Goal: Information Seeking & Learning: Learn about a topic

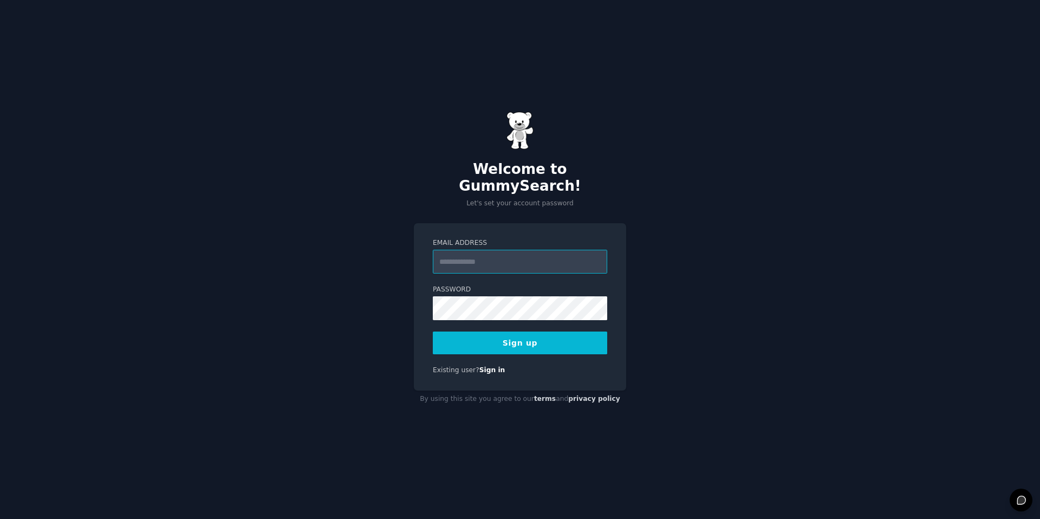
click at [553, 259] on input "Email Address" at bounding box center [520, 262] width 174 height 24
click at [502, 257] on input "Email Address" at bounding box center [520, 262] width 174 height 24
type input "**********"
click at [538, 336] on button "Sign up" at bounding box center [520, 342] width 174 height 23
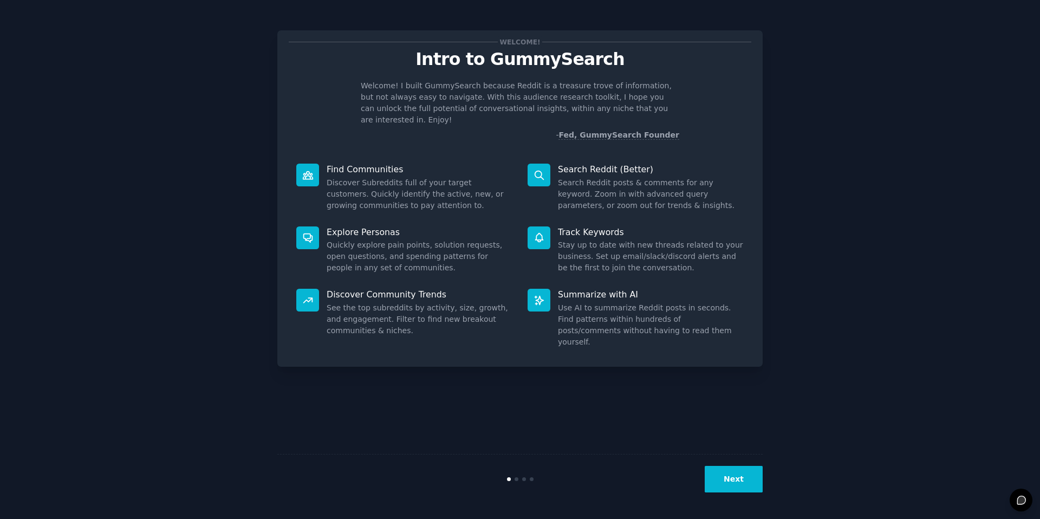
click at [744, 480] on button "Next" at bounding box center [734, 479] width 58 height 27
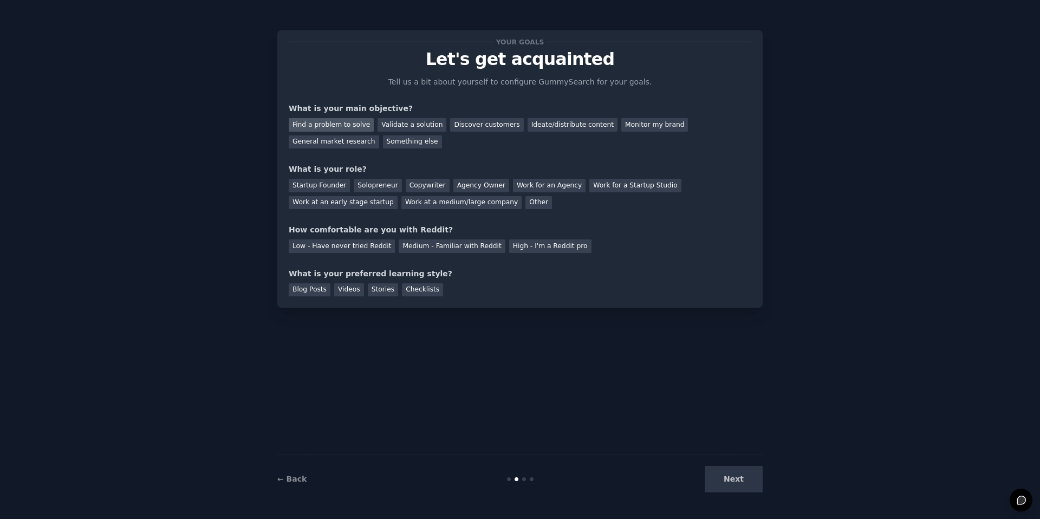
click at [352, 123] on div "Find a problem to solve" at bounding box center [331, 125] width 85 height 14
click at [528, 121] on div "Ideate/distribute content" at bounding box center [573, 125] width 90 height 14
click at [330, 122] on div "Find a problem to solve" at bounding box center [331, 125] width 85 height 14
click at [322, 186] on div "Startup Founder" at bounding box center [319, 186] width 61 height 14
click at [517, 250] on div "High - I'm a Reddit pro" at bounding box center [550, 246] width 82 height 14
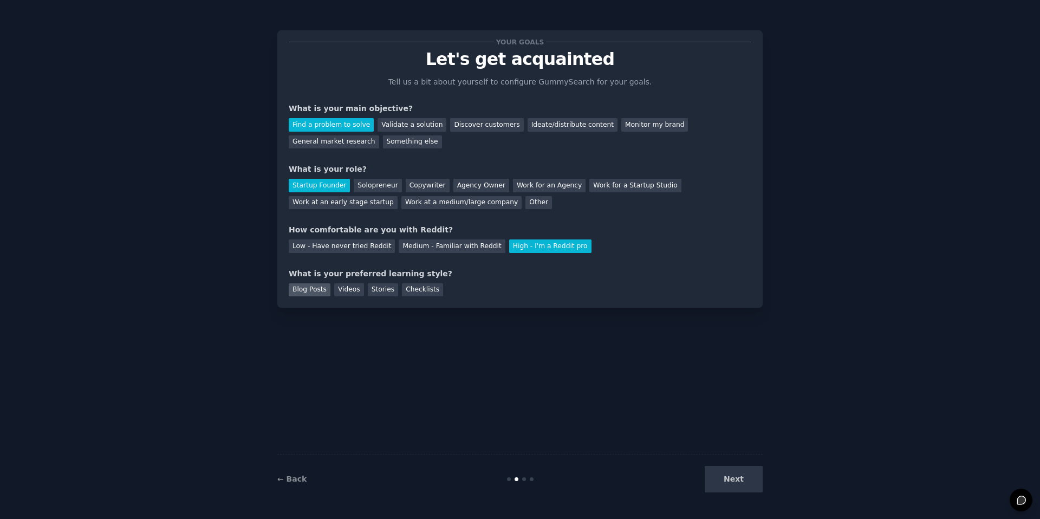
click at [323, 292] on div "Blog Posts" at bounding box center [310, 290] width 42 height 14
click at [732, 480] on button "Next" at bounding box center [734, 479] width 58 height 27
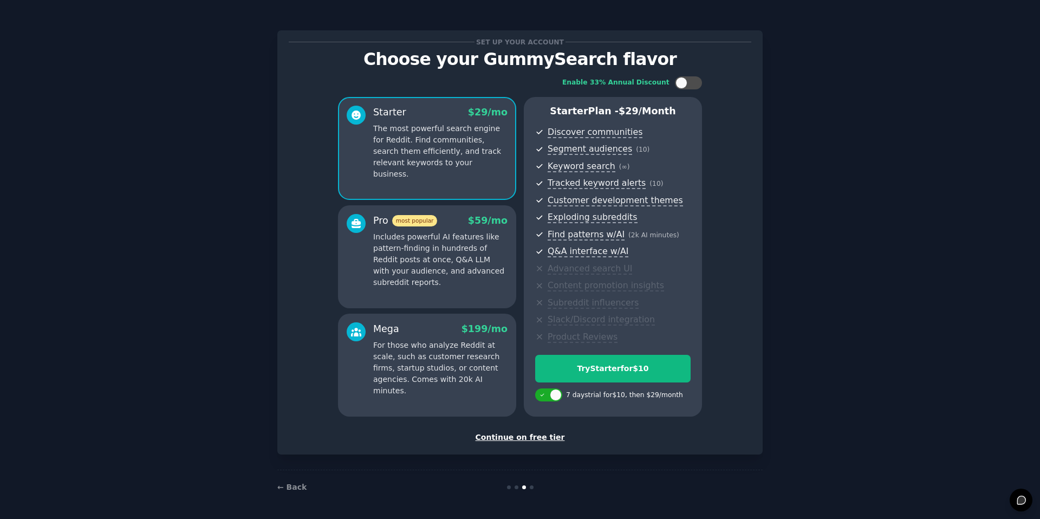
drag, startPoint x: 552, startPoint y: 397, endPoint x: 821, endPoint y: 356, distance: 271.8
click at [821, 356] on div "Set up your account Choose your GummySearch flavor Enable 33% Annual Discount S…" at bounding box center [520, 259] width 1010 height 489
click at [542, 435] on div "Continue on free tier" at bounding box center [520, 437] width 463 height 11
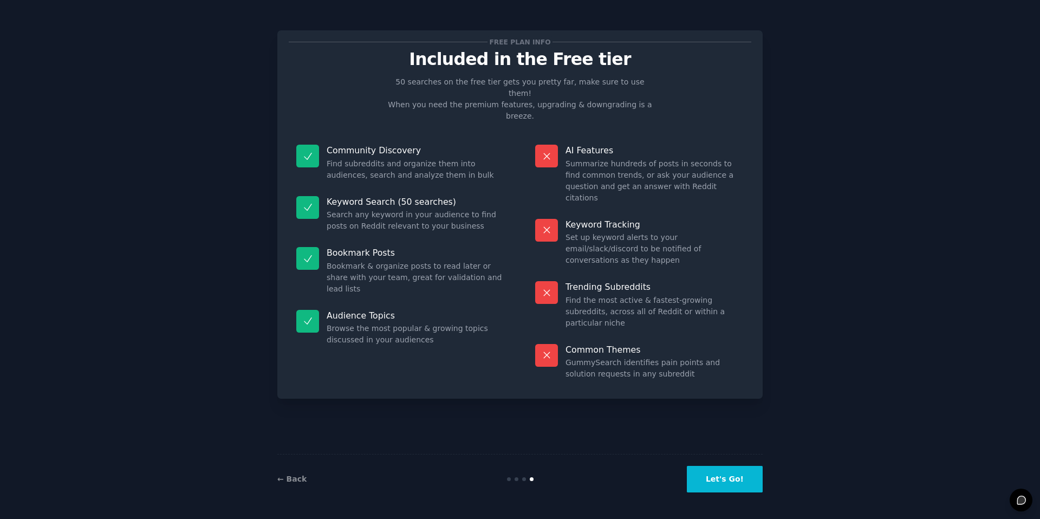
click at [734, 472] on button "Let's Go!" at bounding box center [725, 479] width 76 height 27
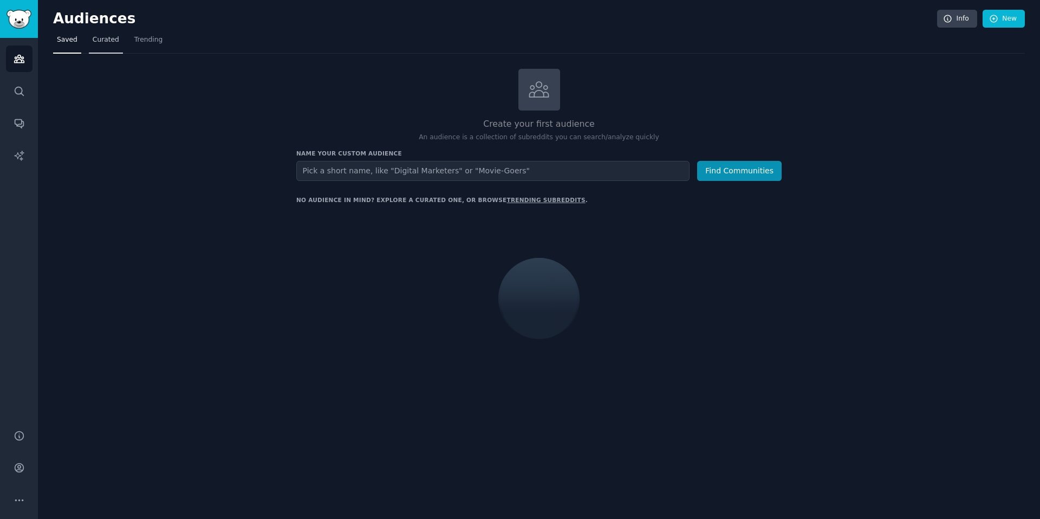
click at [94, 44] on span "Curated" at bounding box center [106, 40] width 27 height 10
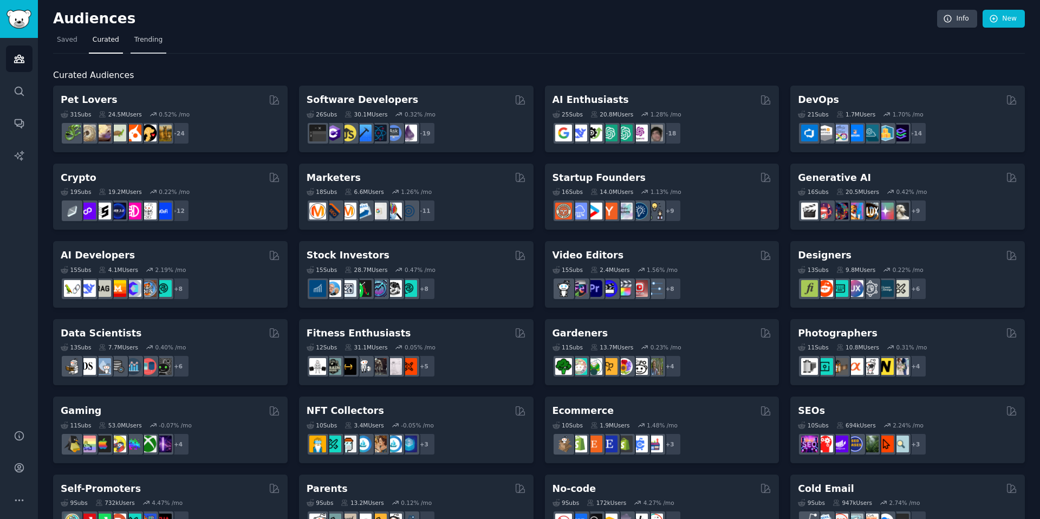
click at [152, 43] on span "Trending" at bounding box center [148, 40] width 28 height 10
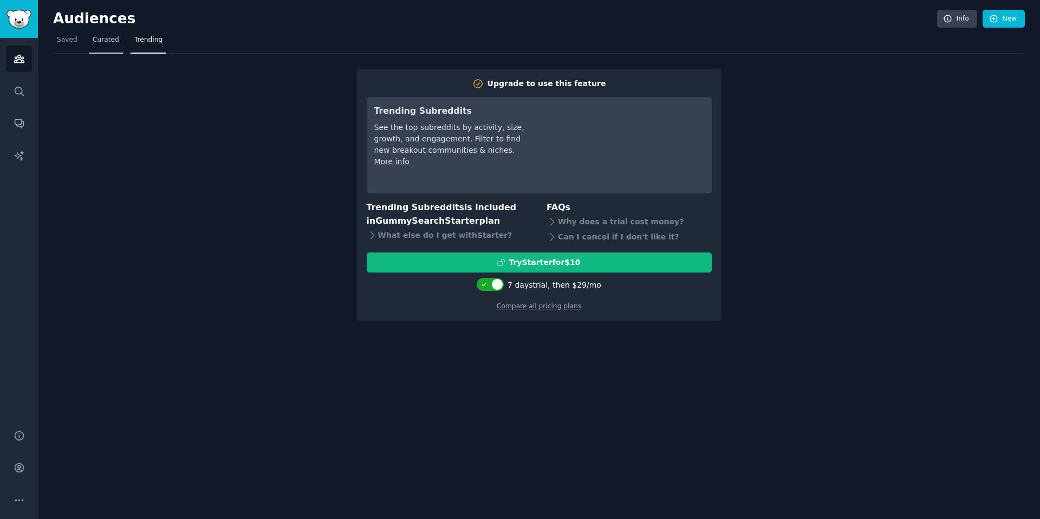
click at [94, 43] on span "Curated" at bounding box center [106, 40] width 27 height 10
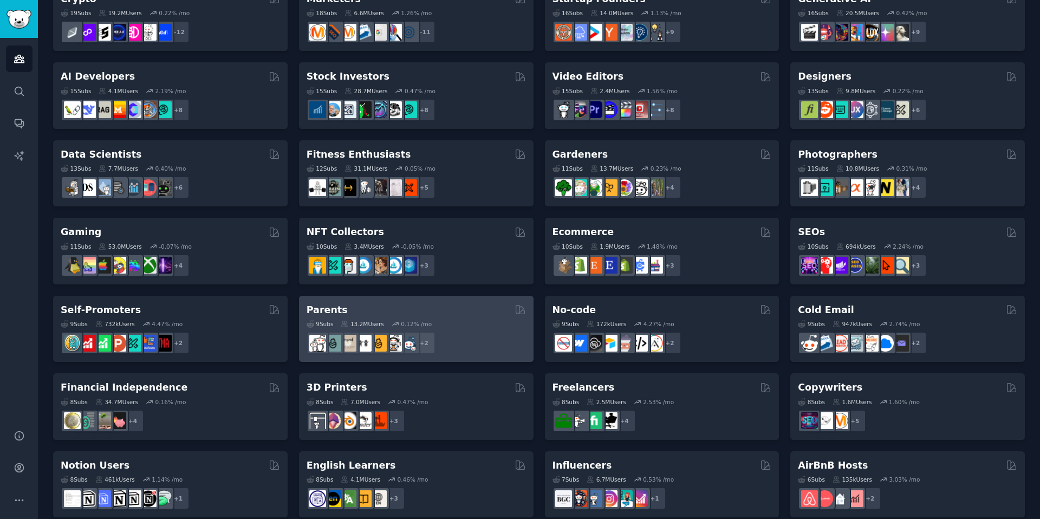
scroll to position [196, 0]
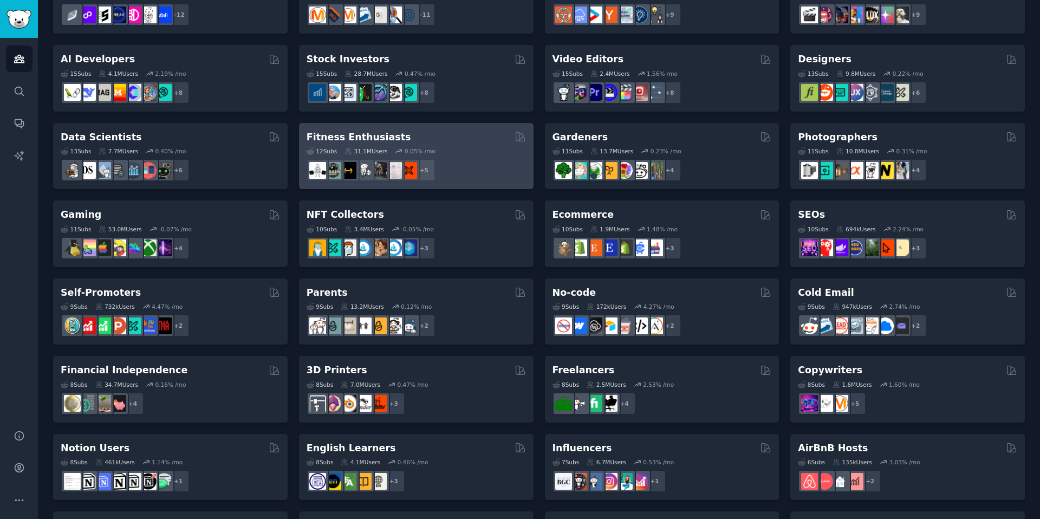
click at [460, 165] on div "+ 5" at bounding box center [416, 170] width 219 height 23
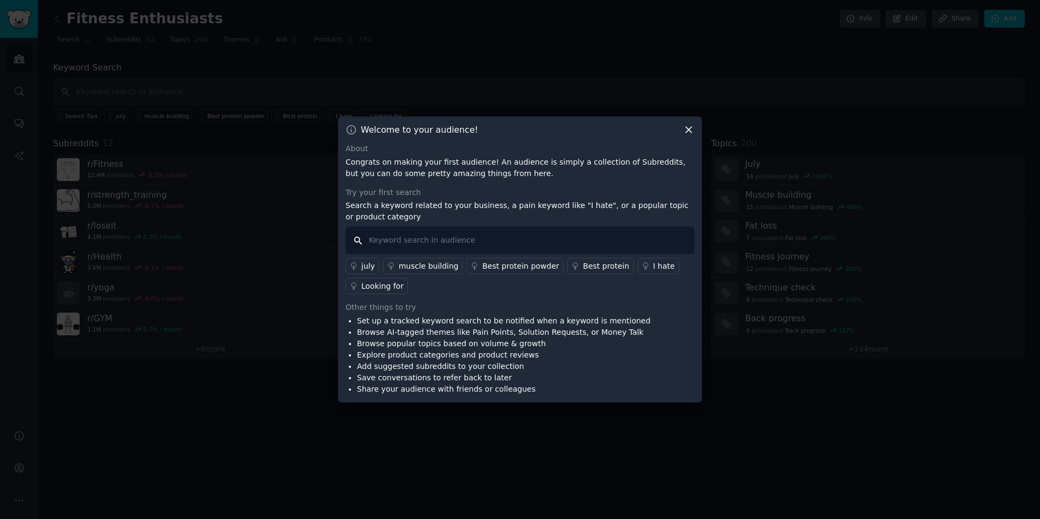
click at [471, 245] on input "text" at bounding box center [520, 240] width 349 height 28
type input "peptide"
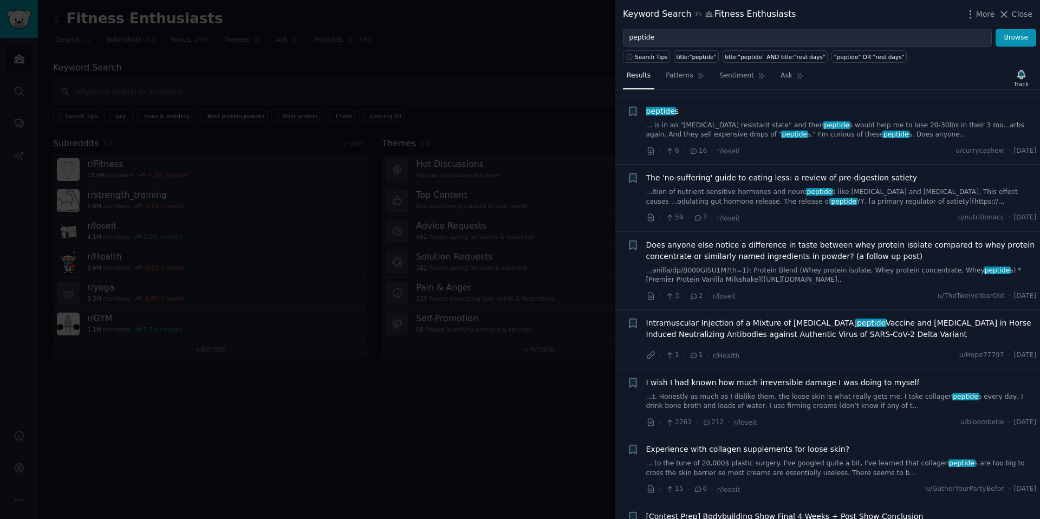
scroll to position [4405, 0]
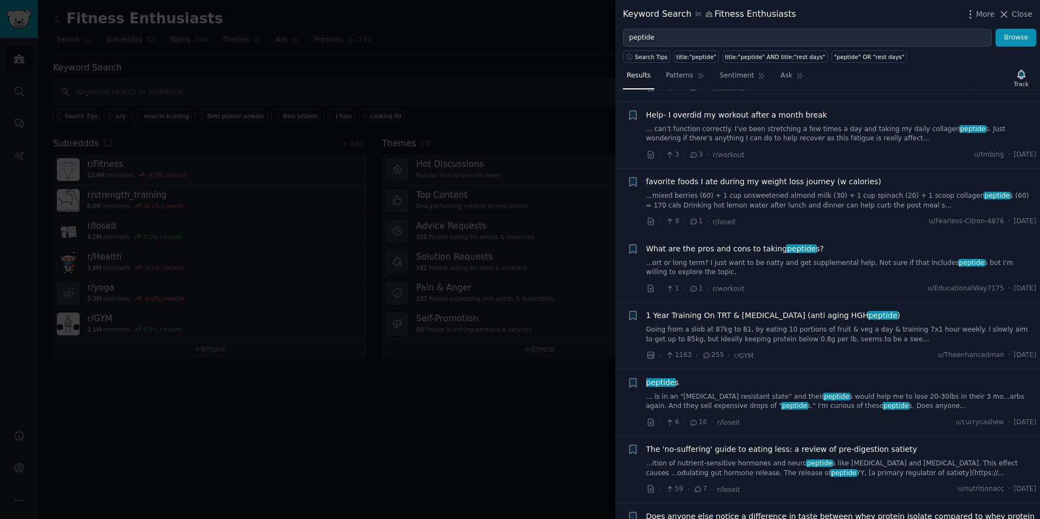
click at [721, 325] on link "Going from a slob at 87kg to 81, by eating 10 portions of fruit & veg a day & t…" at bounding box center [841, 334] width 390 height 19
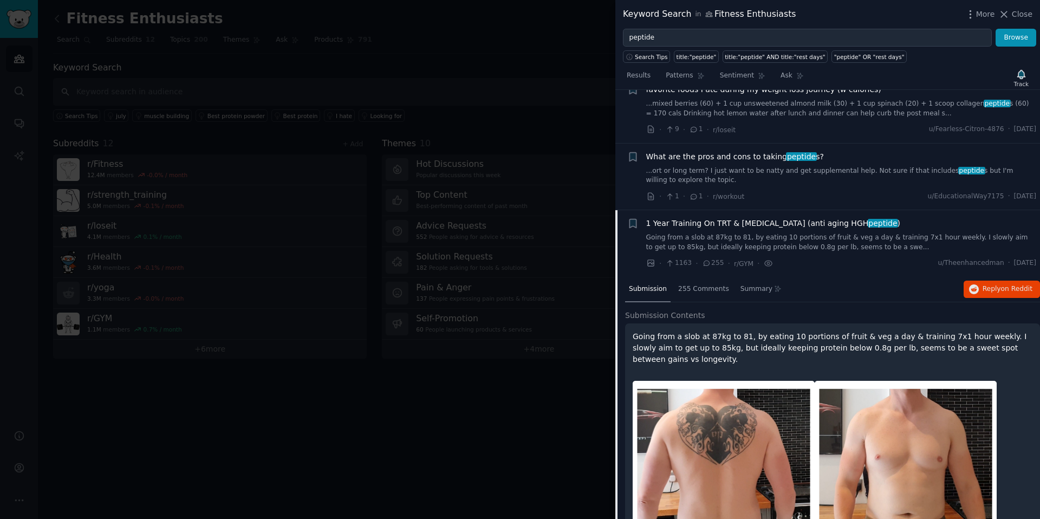
scroll to position [4455, 0]
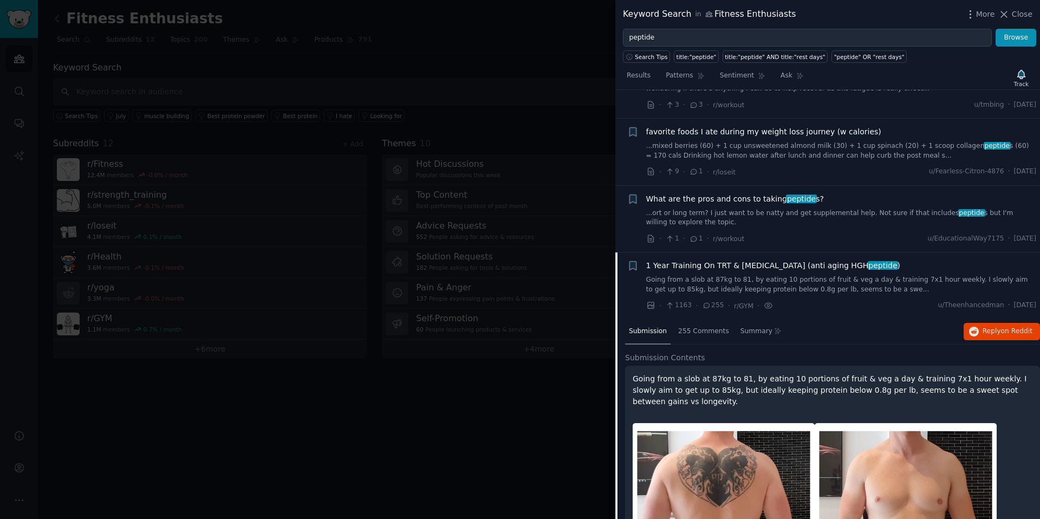
click at [752, 373] on p "Going from a slob at 87kg to 81, by eating 10 portions of fruit & veg a day & t…" at bounding box center [833, 390] width 400 height 34
click at [707, 327] on span "255 Comments" at bounding box center [703, 332] width 51 height 10
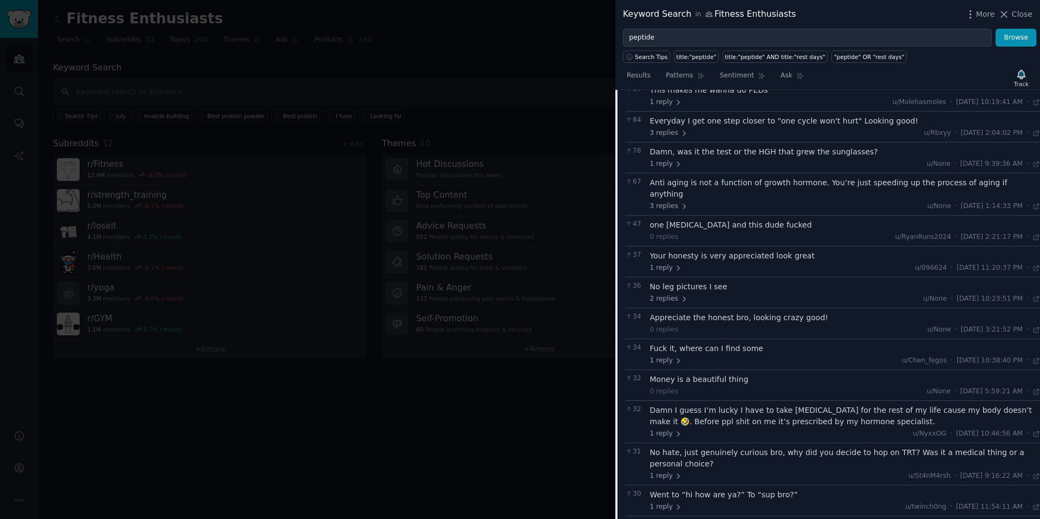
scroll to position [4742, 0]
click at [743, 217] on div "one [MEDICAL_DATA] and this dude fucked" at bounding box center [845, 222] width 390 height 11
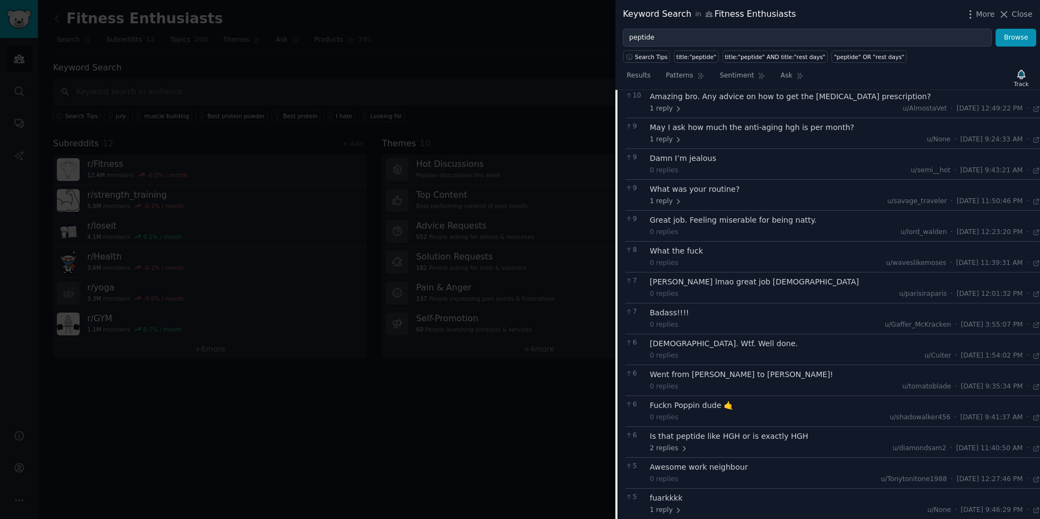
scroll to position [6702, 0]
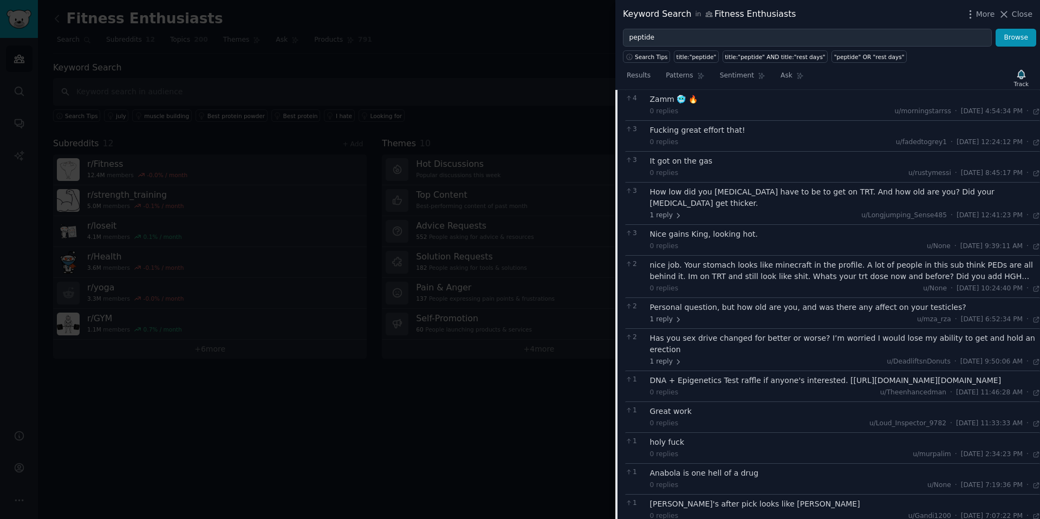
click at [741, 333] on div "Has you sex drive changed for better or worse? I’m worried I would lose my abil…" at bounding box center [845, 344] width 390 height 23
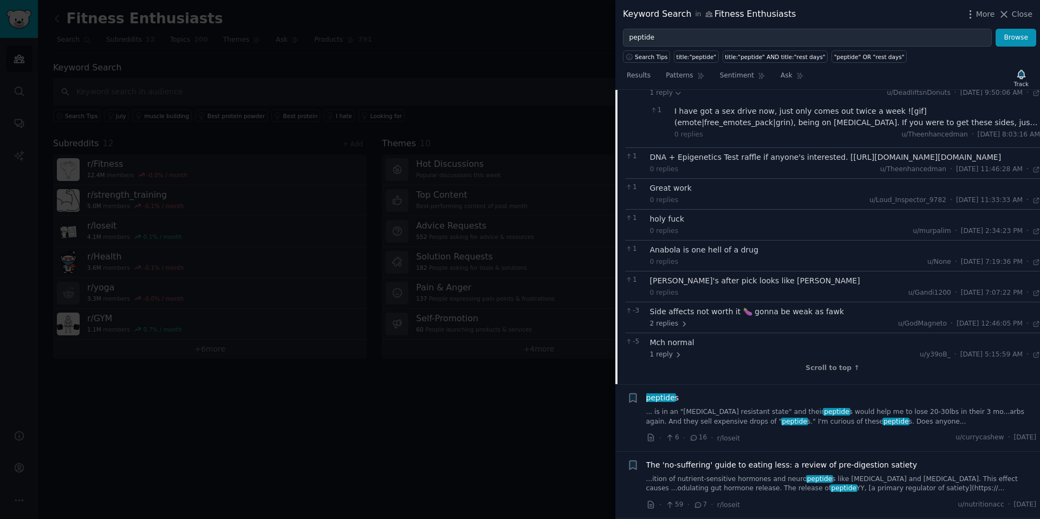
scroll to position [7067, 0]
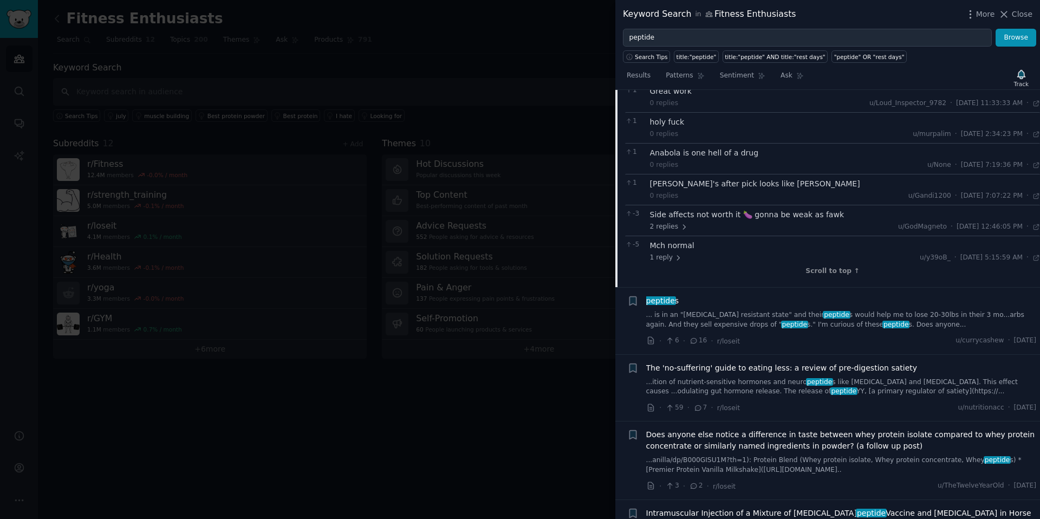
click at [734, 209] on div "Side affects not worth it 🍆 gonna be weak as fawk" at bounding box center [845, 214] width 390 height 11
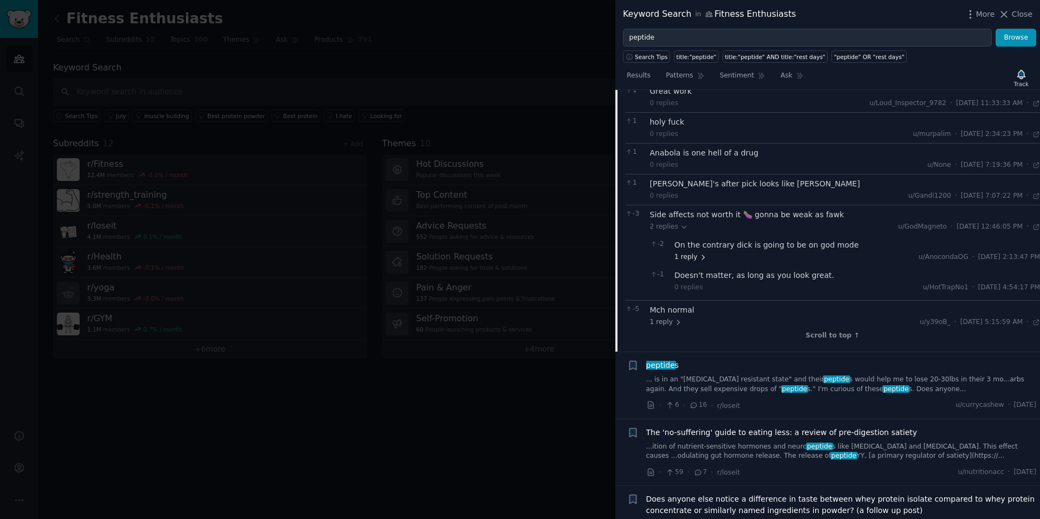
click at [695, 252] on span "1 reply" at bounding box center [690, 257] width 32 height 10
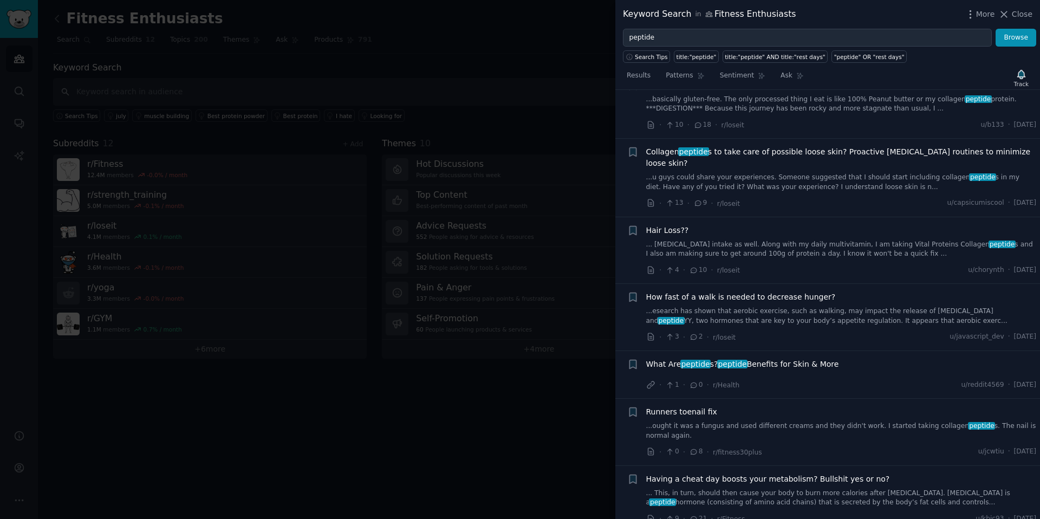
scroll to position [8509, 0]
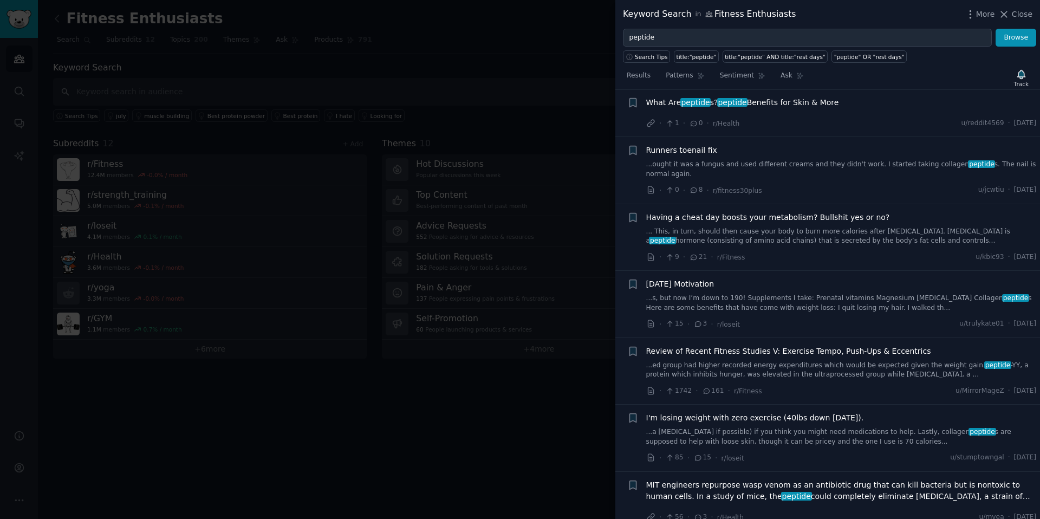
click at [557, 71] on div at bounding box center [520, 259] width 1040 height 519
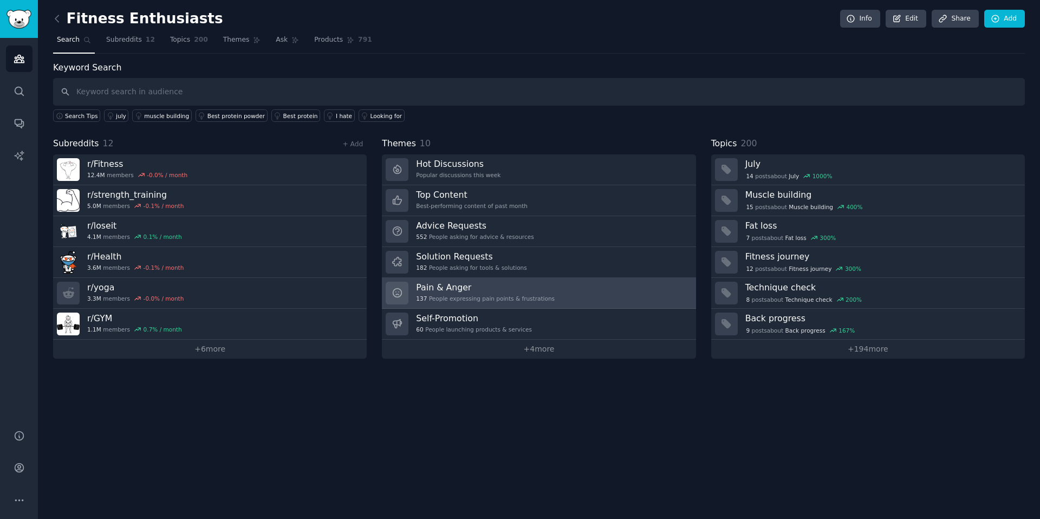
click at [463, 295] on div "137 People expressing pain points & frustrations" at bounding box center [485, 299] width 139 height 8
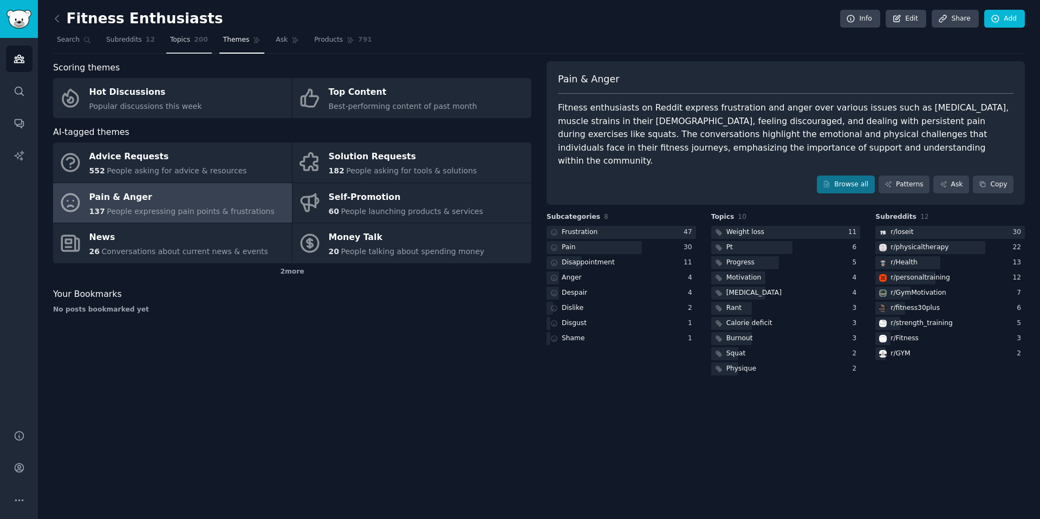
click at [185, 38] on span "Topics" at bounding box center [180, 40] width 20 height 10
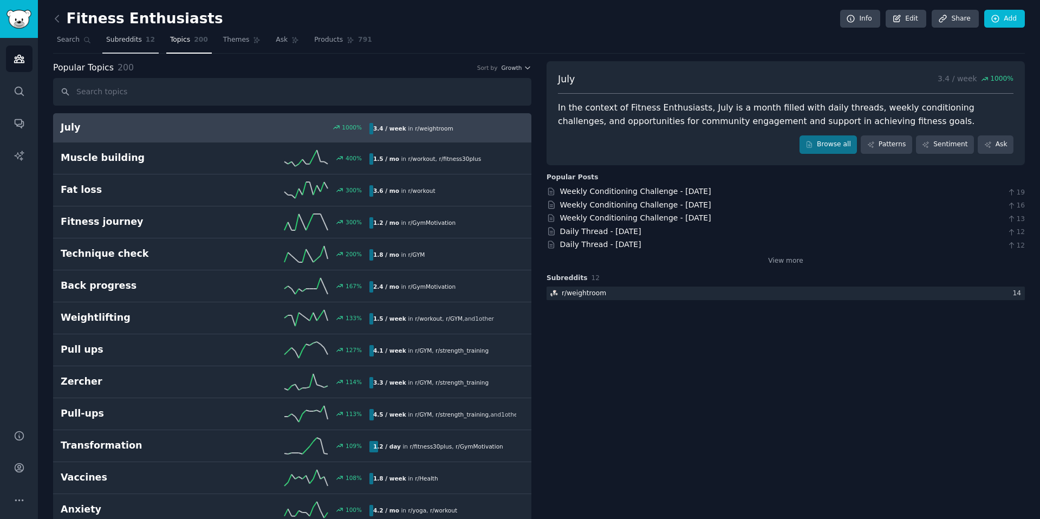
click at [146, 38] on span "12" at bounding box center [150, 40] width 9 height 10
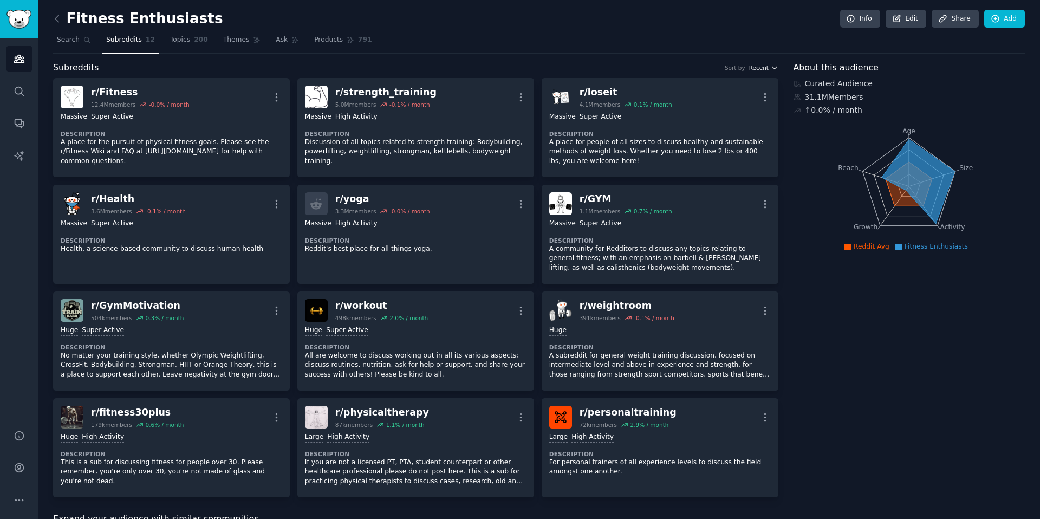
click at [762, 69] on span "Recent" at bounding box center [758, 68] width 19 height 8
click at [713, 107] on p "Largest" at bounding box center [705, 108] width 25 height 10
click at [687, 44] on nav "Search Subreddits 12 Topics 200 Themes Ask Products 791" at bounding box center [539, 42] width 972 height 22
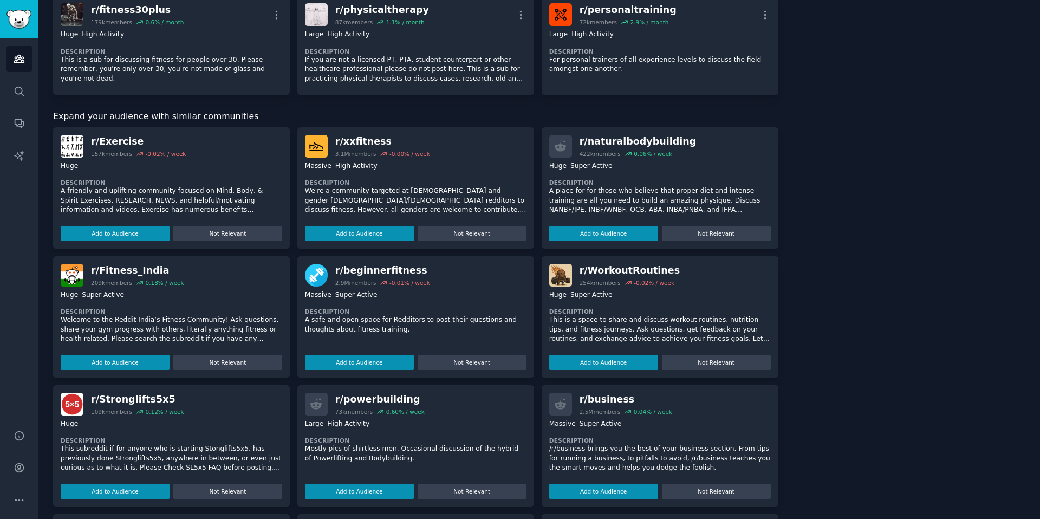
scroll to position [534, 0]
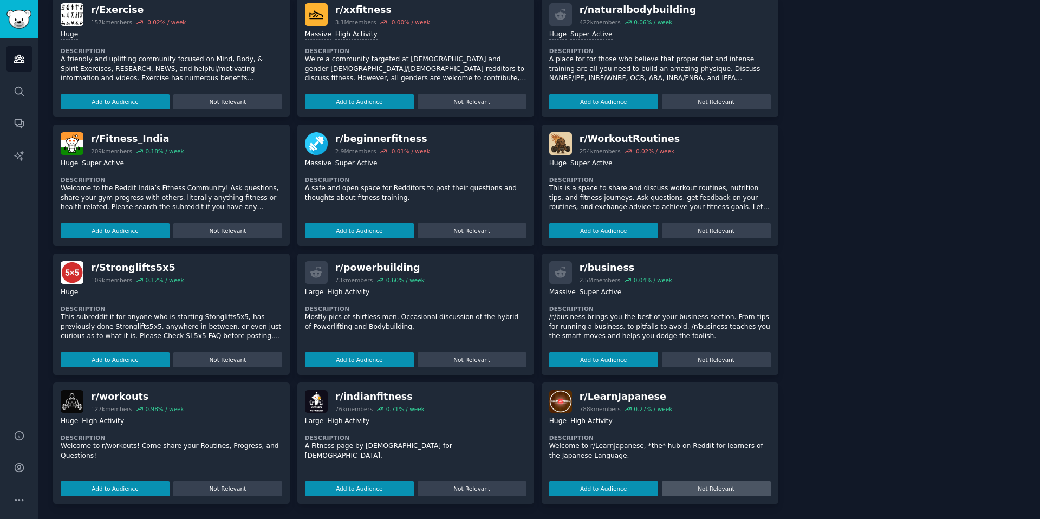
click at [701, 483] on button "Not Relevant" at bounding box center [716, 488] width 109 height 15
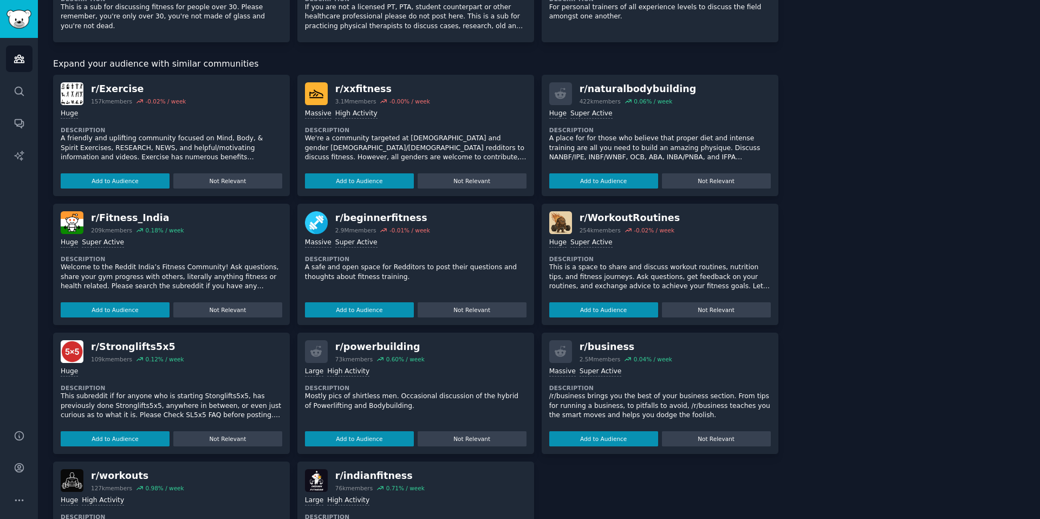
scroll to position [454, 0]
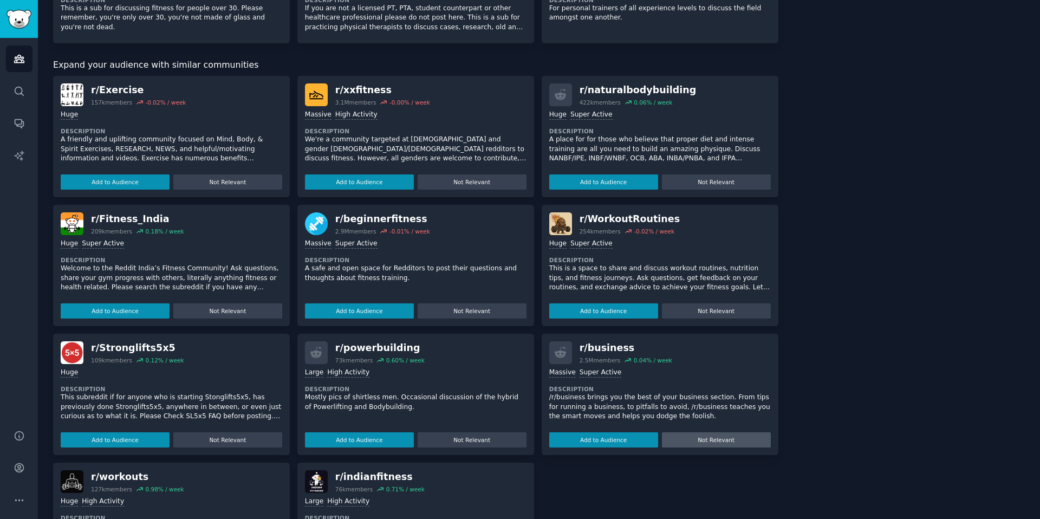
click at [691, 443] on button "Not Relevant" at bounding box center [716, 439] width 109 height 15
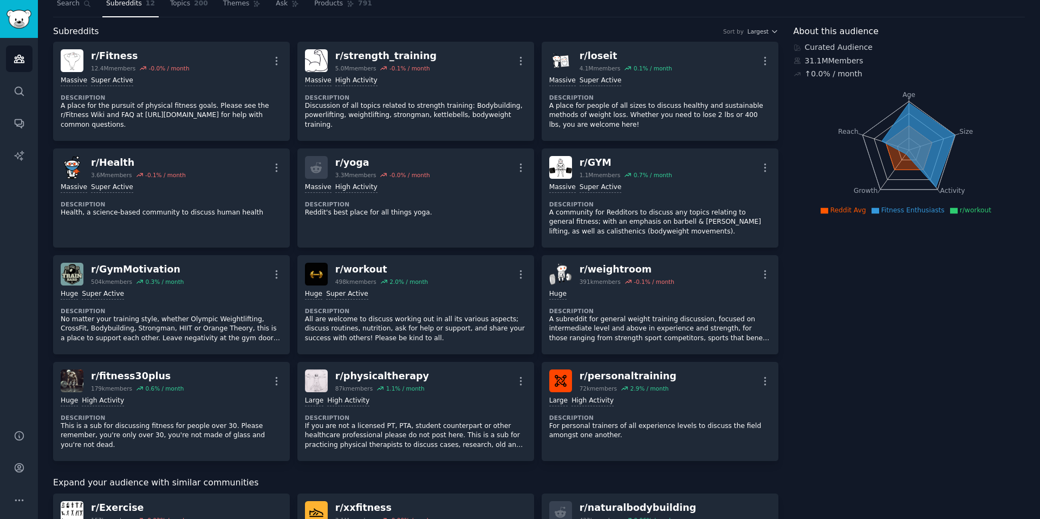
scroll to position [0, 0]
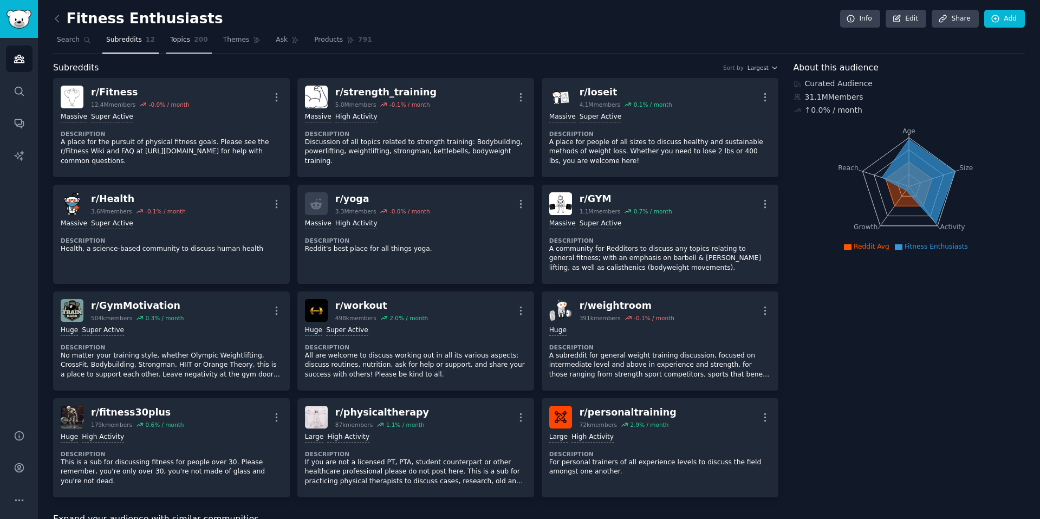
click at [190, 37] on link "Topics 200" at bounding box center [188, 42] width 45 height 22
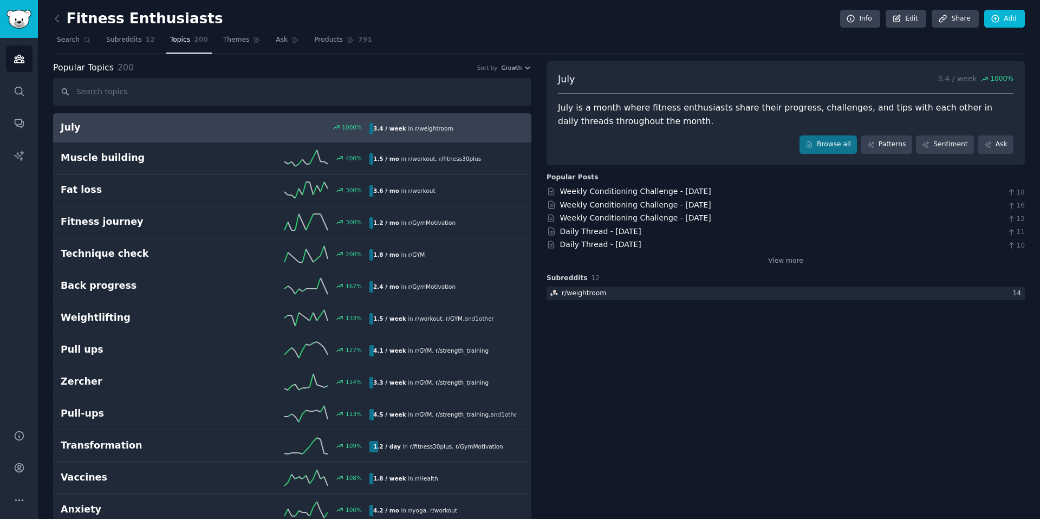
scroll to position [1, 0]
click at [680, 36] on nav "Search Subreddits 12 Topics 200 Themes Ask Products 791" at bounding box center [539, 42] width 972 height 22
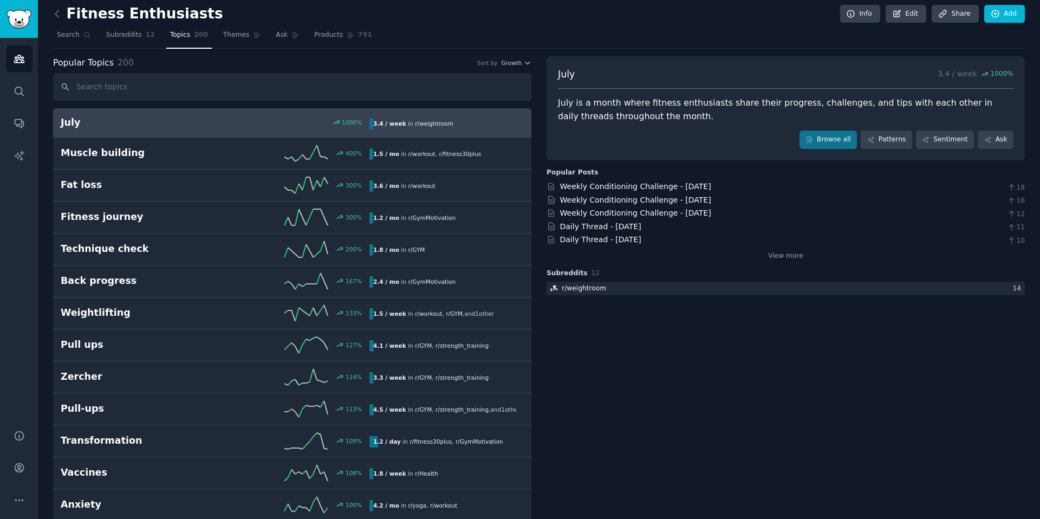
click at [796, 45] on nav "Search Subreddits 12 Topics 200 Themes Ask Products 791" at bounding box center [539, 38] width 972 height 22
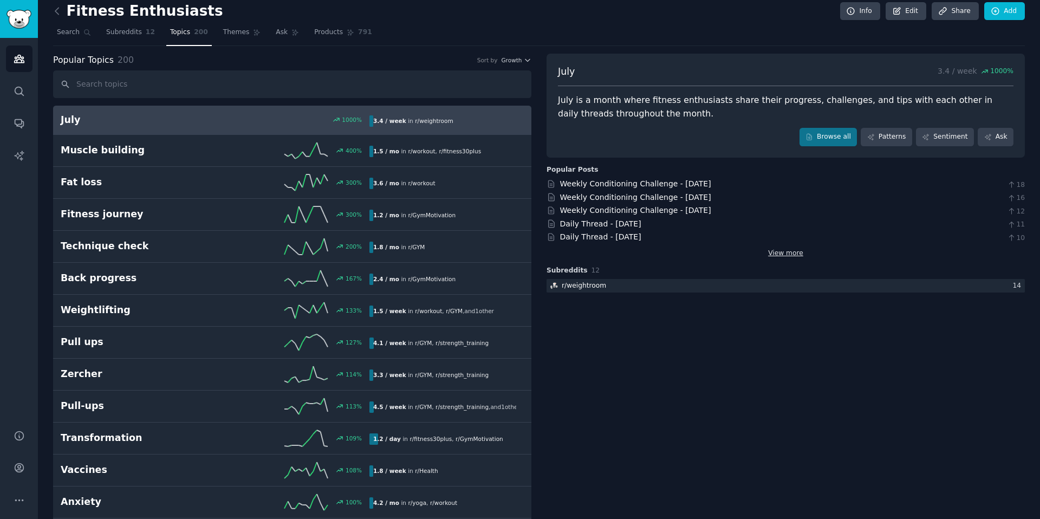
click at [788, 256] on link "View more" at bounding box center [785, 254] width 35 height 10
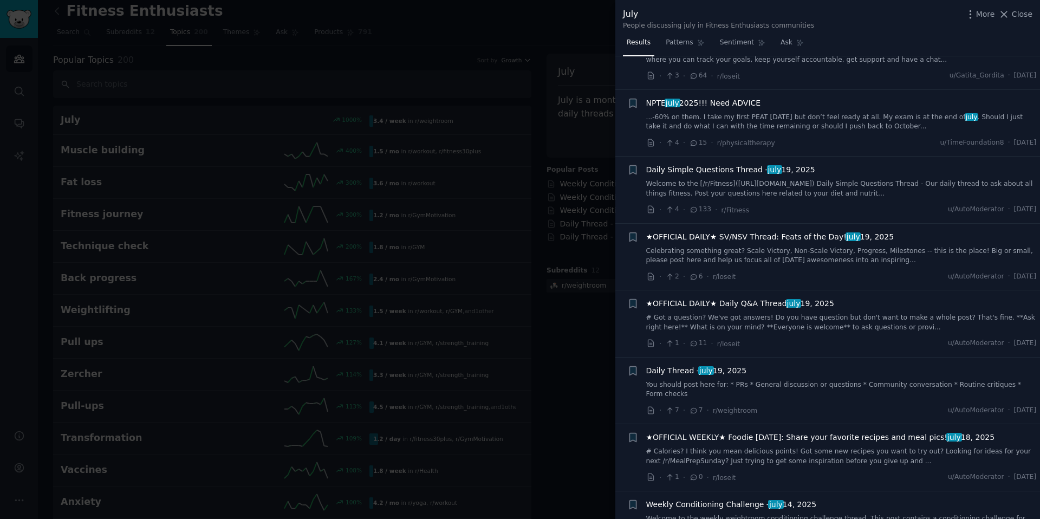
scroll to position [5617, 0]
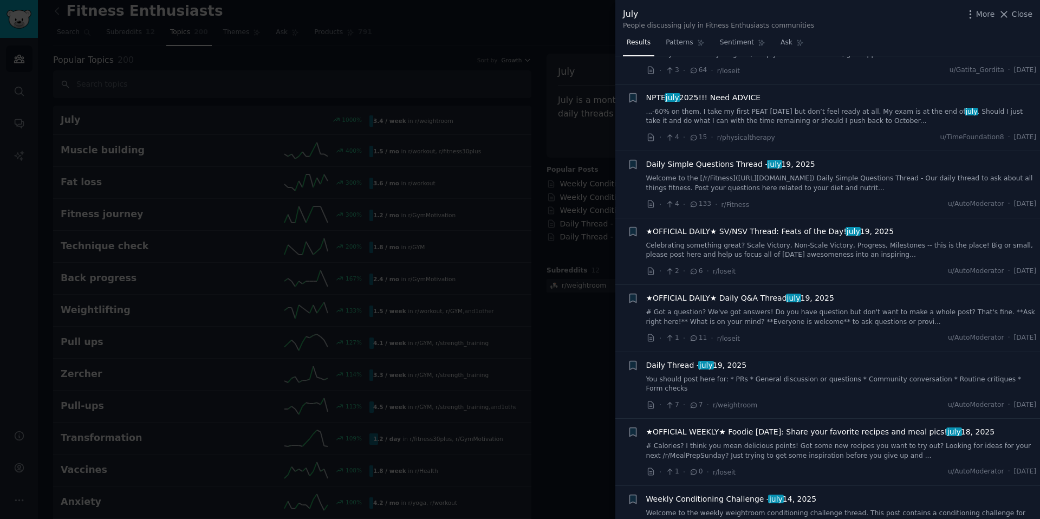
click at [445, 39] on div at bounding box center [520, 259] width 1040 height 519
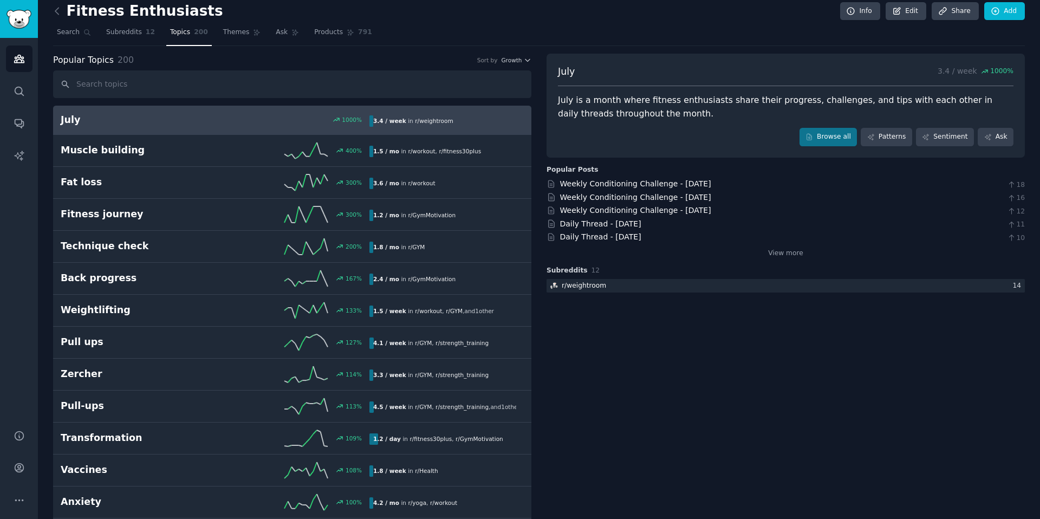
scroll to position [12, 0]
